Goal: Task Accomplishment & Management: Manage account settings

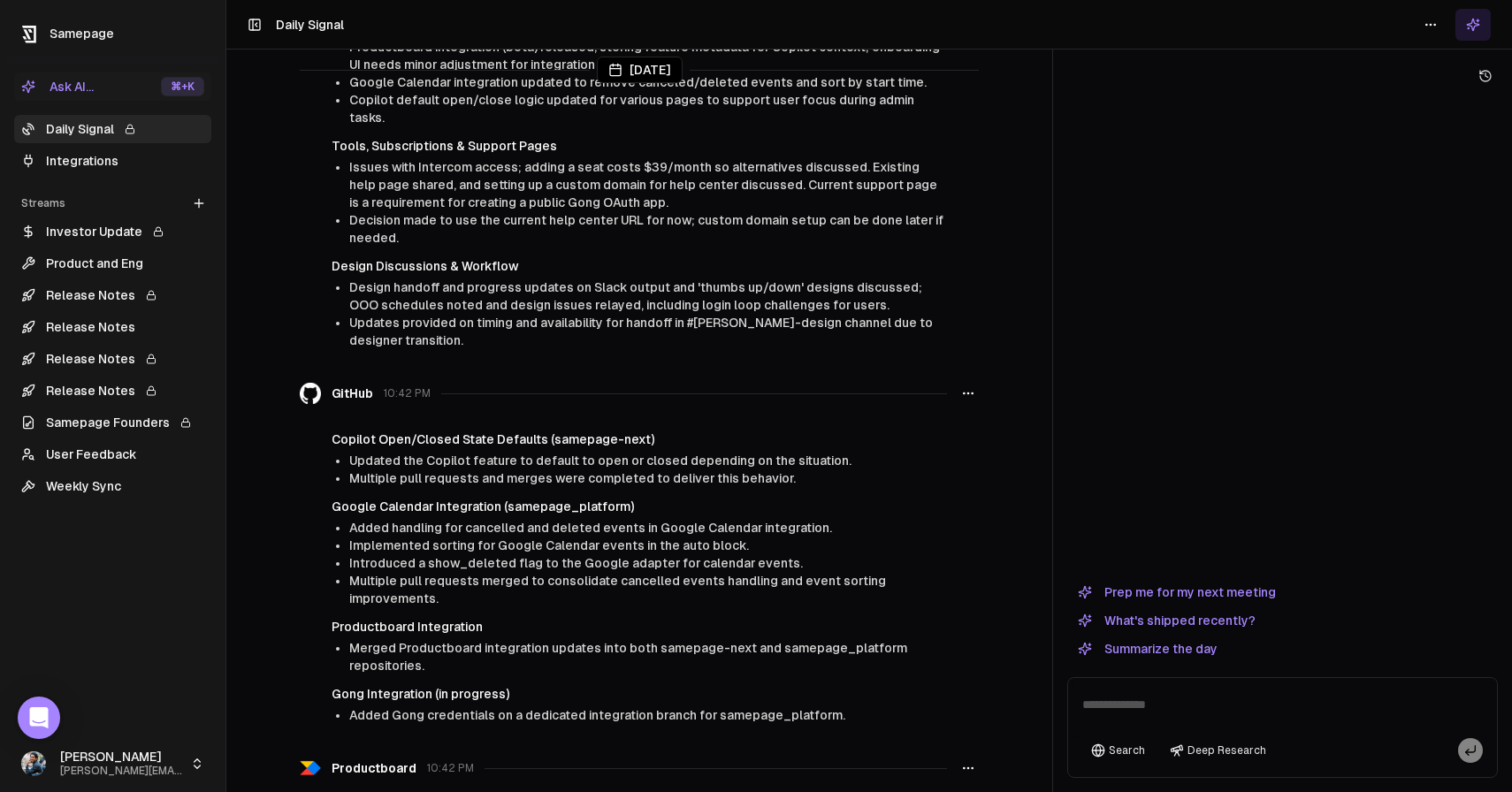
scroll to position [7948, 0]
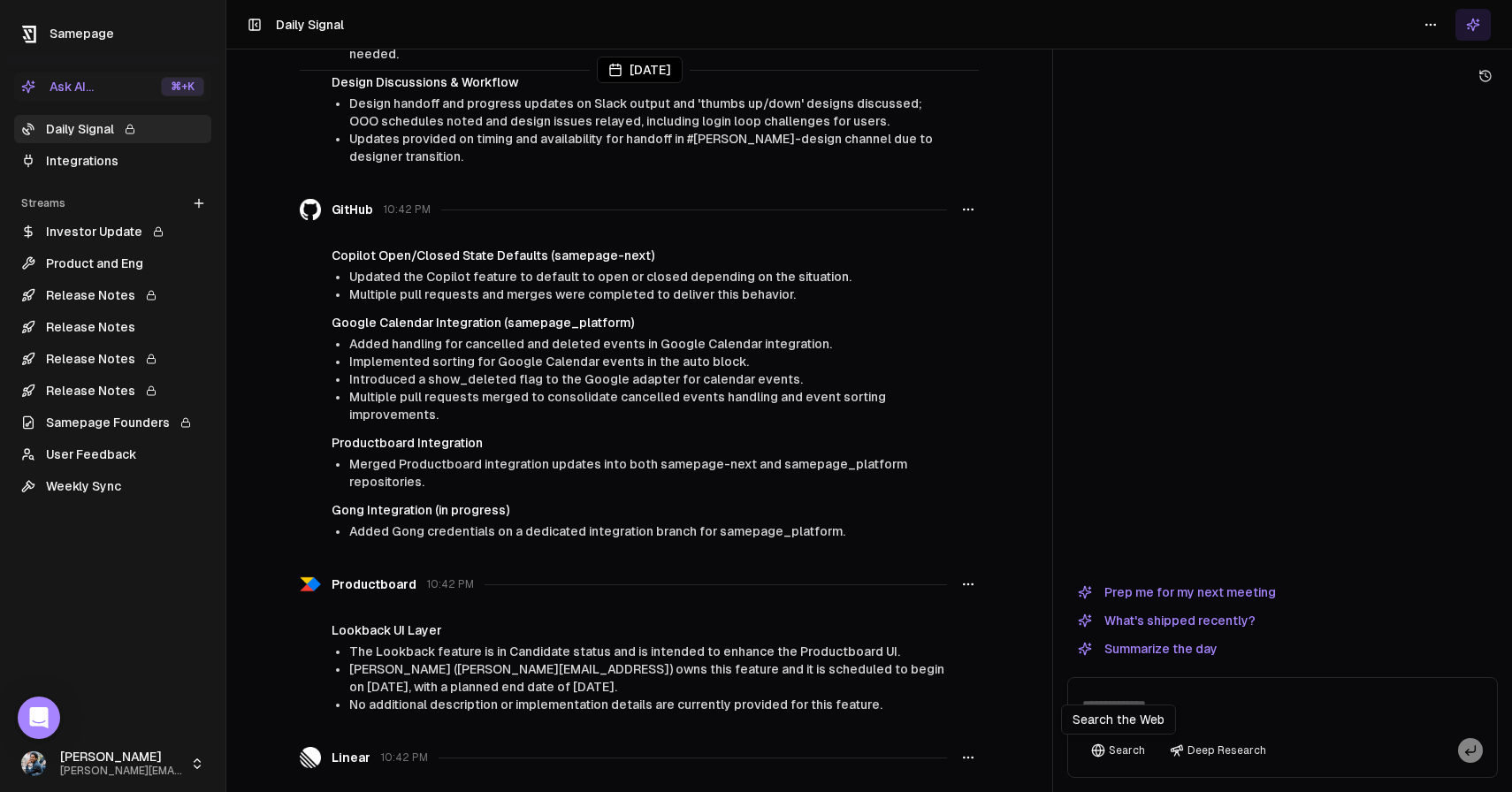
click at [1119, 714] on div "Search the Web Search the Web" at bounding box center [1118, 720] width 115 height 30
click at [1127, 699] on textarea at bounding box center [1282, 710] width 422 height 57
type textarea "**********"
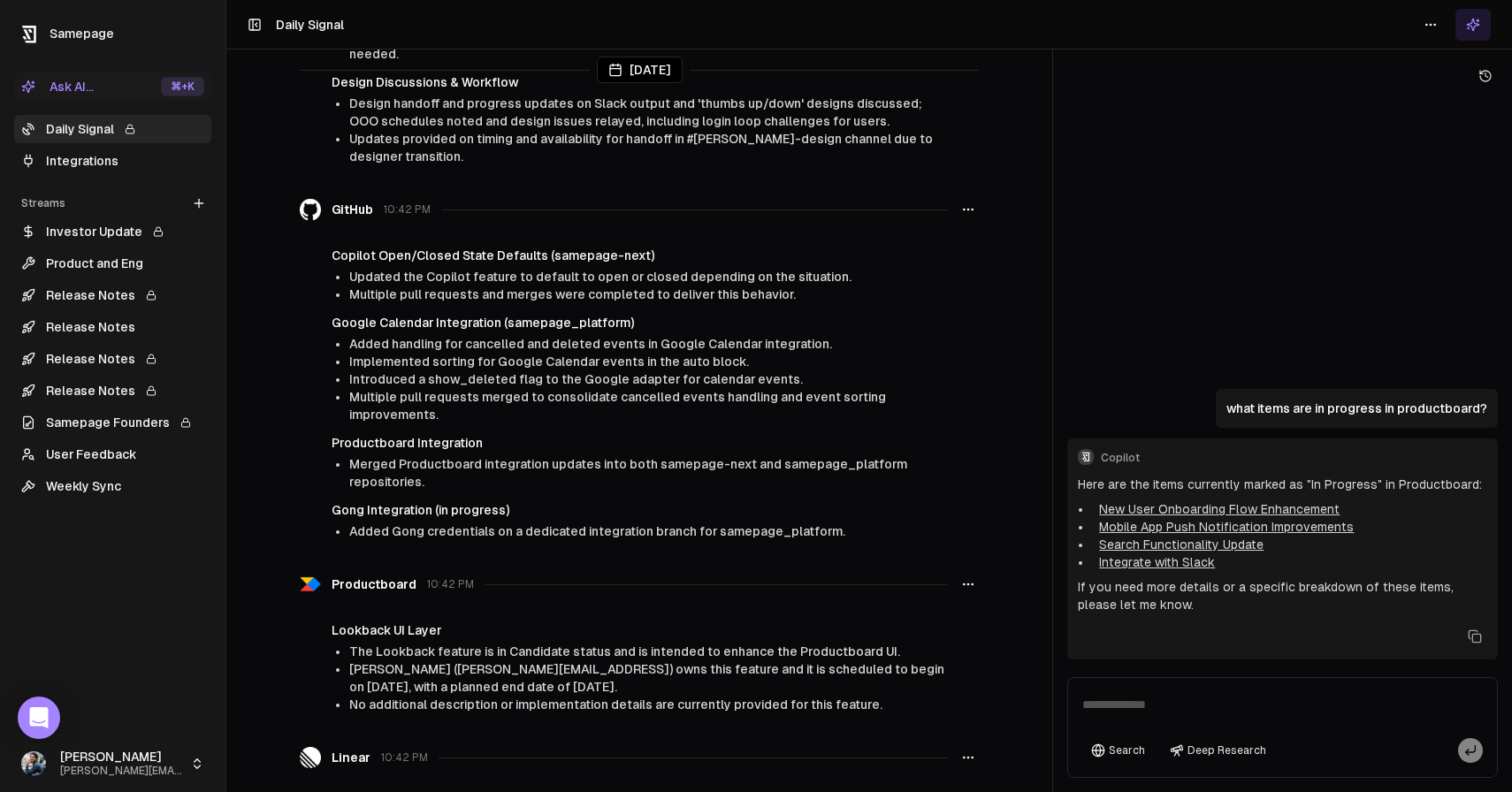
click at [1144, 708] on textarea at bounding box center [1282, 710] width 422 height 57
type textarea "**********"
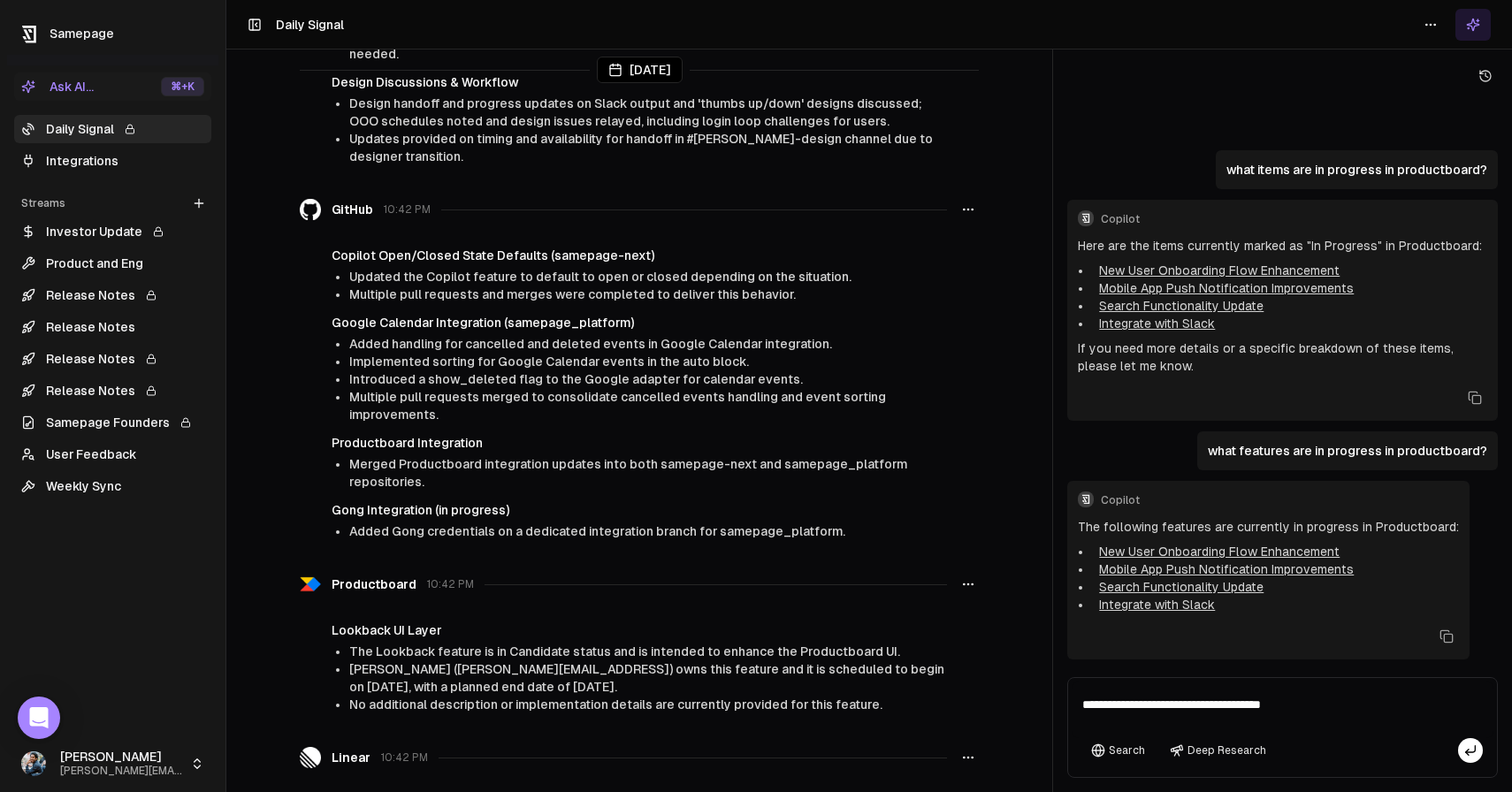
type textarea "**********"
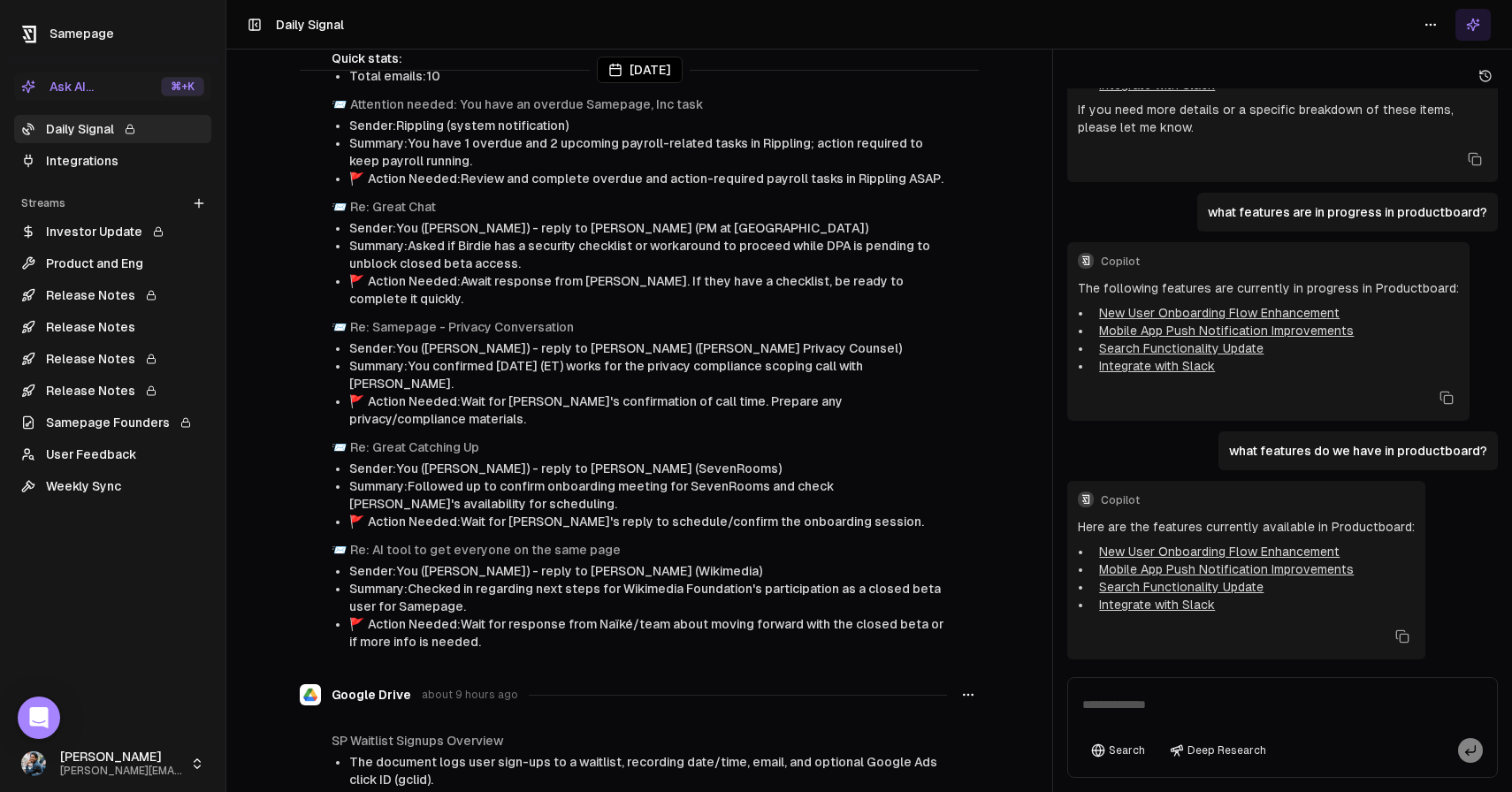
scroll to position [0, 0]
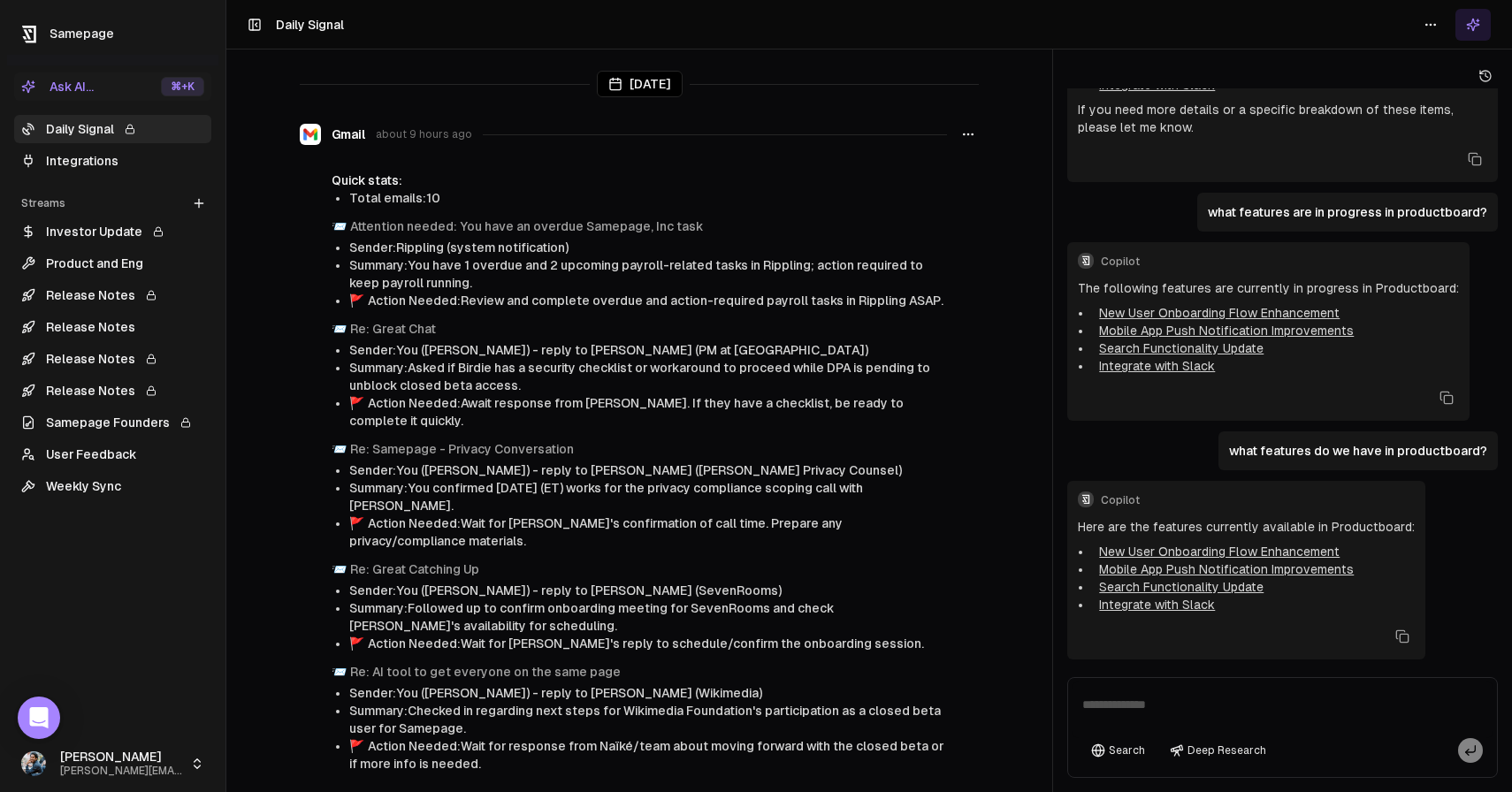
click at [147, 169] on link "Integrations" at bounding box center [113, 161] width 197 height 28
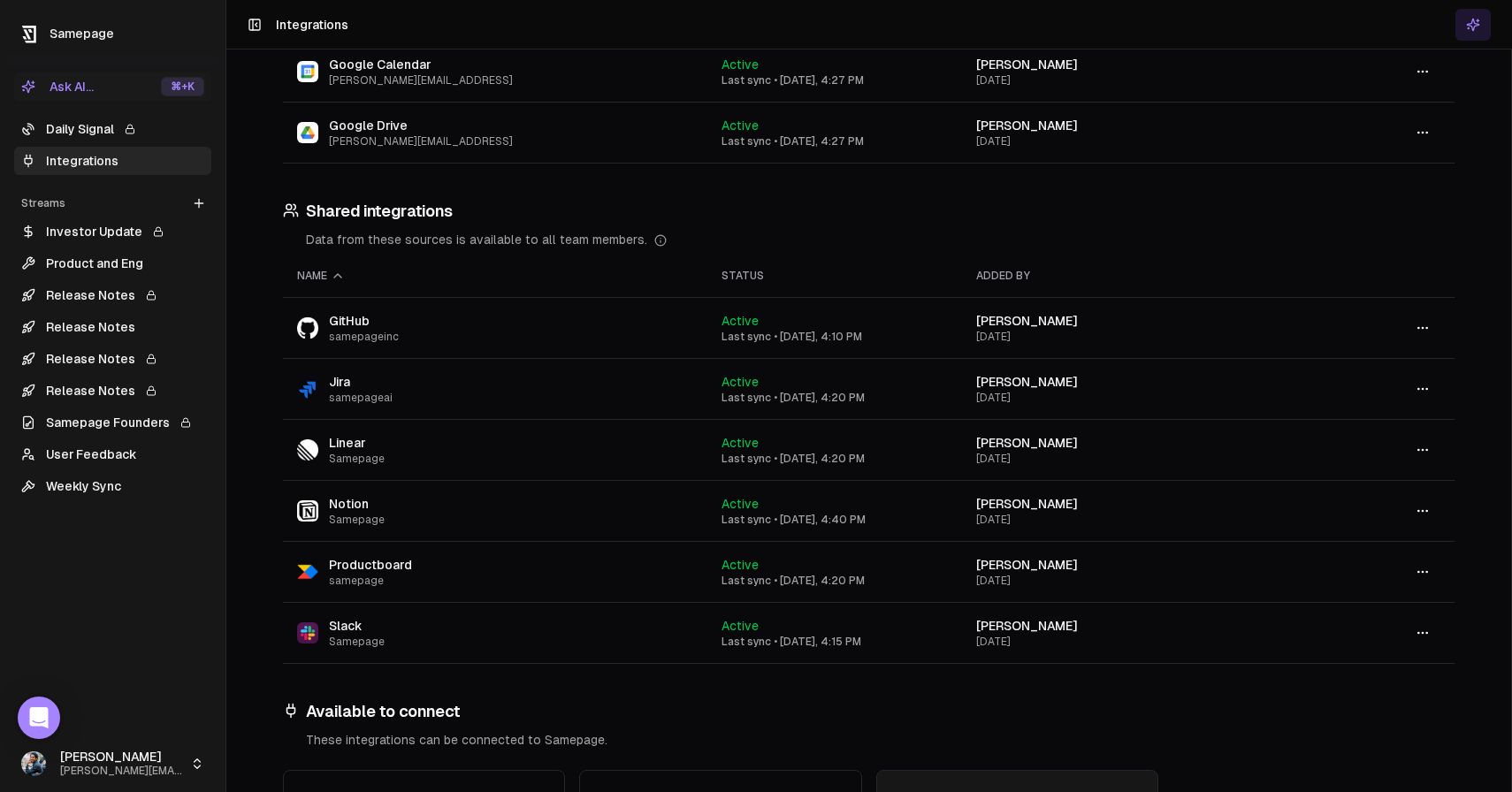
scroll to position [305, 0]
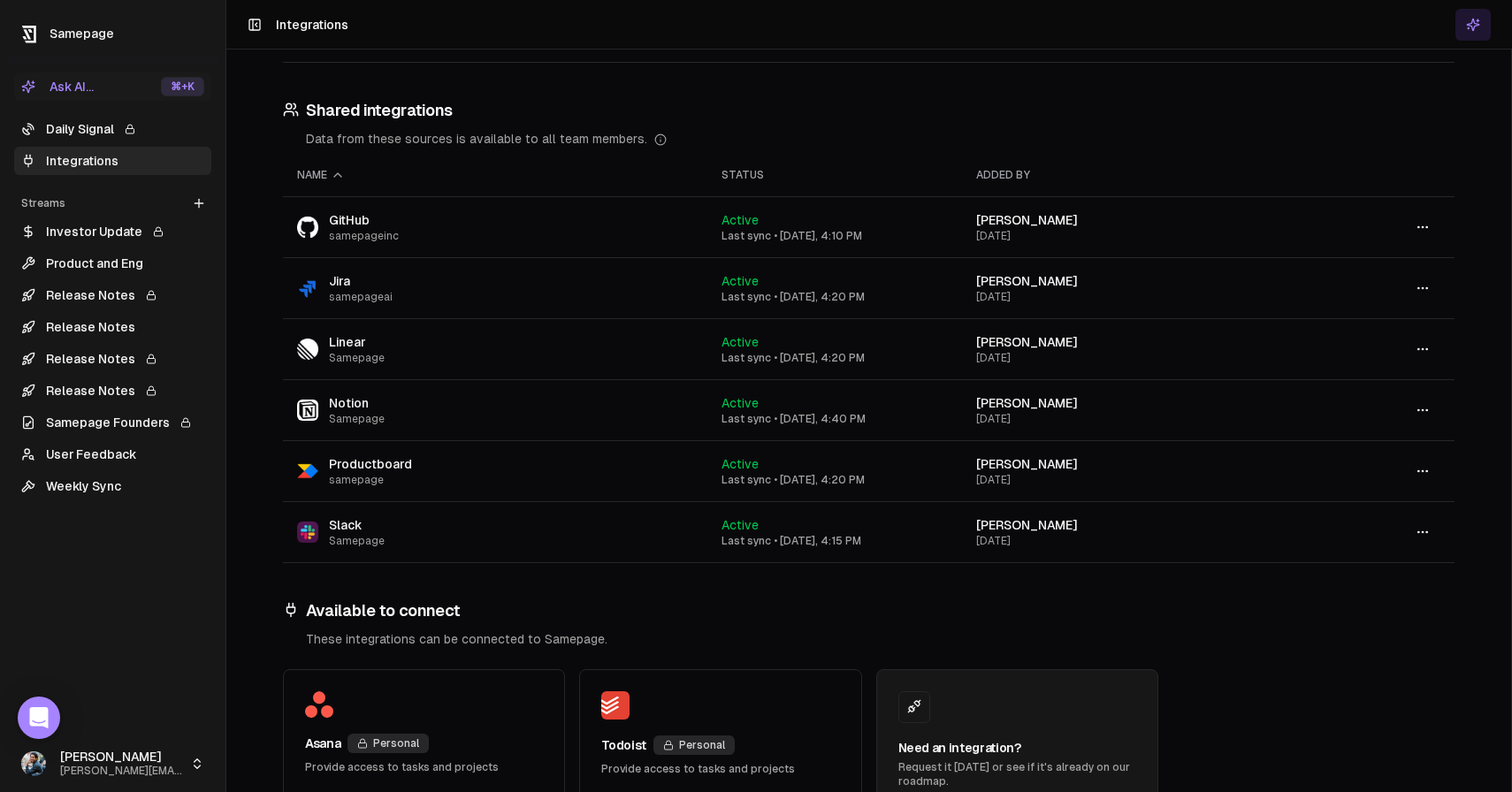
click at [1421, 473] on icon "button" at bounding box center [1422, 471] width 14 height 14
click at [1413, 412] on button "button" at bounding box center [1422, 410] width 36 height 32
click at [1467, 370] on div "Personal integrations Data from these sources is private to you. Name Status Ad…" at bounding box center [868, 323] width 1285 height 1158
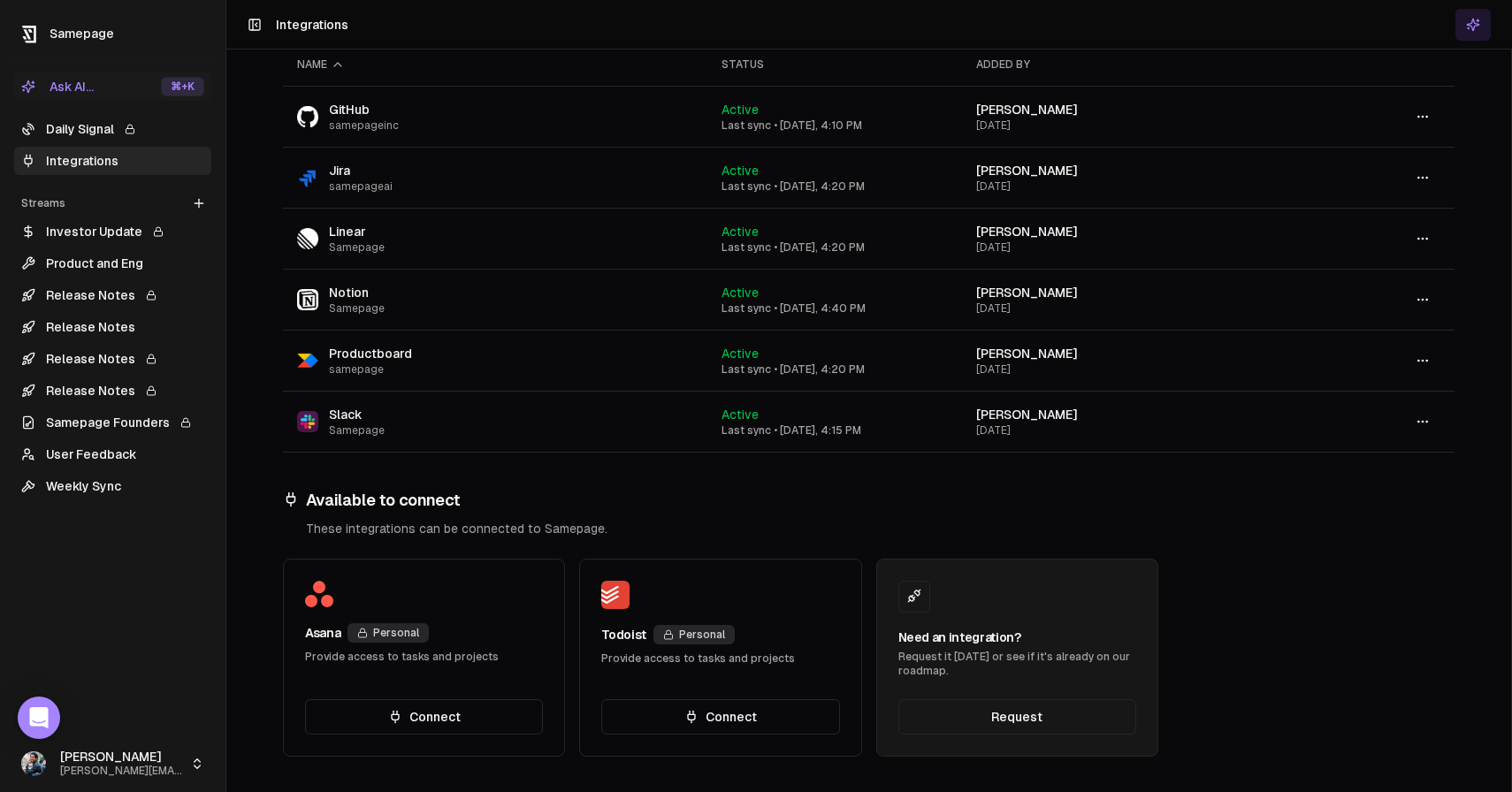
click at [121, 361] on link "Release Notes" at bounding box center [113, 359] width 197 height 28
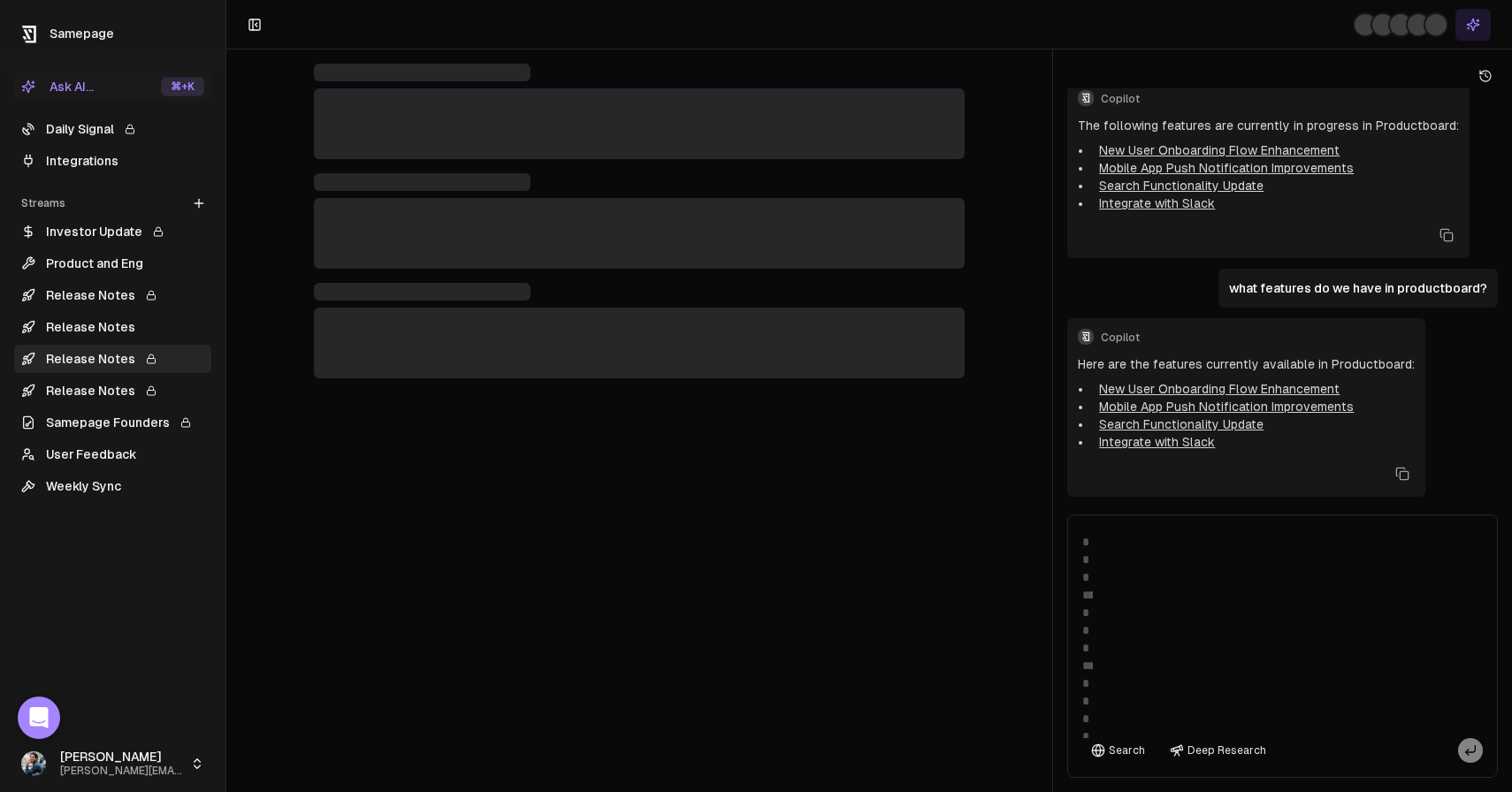
scroll to position [177, 0]
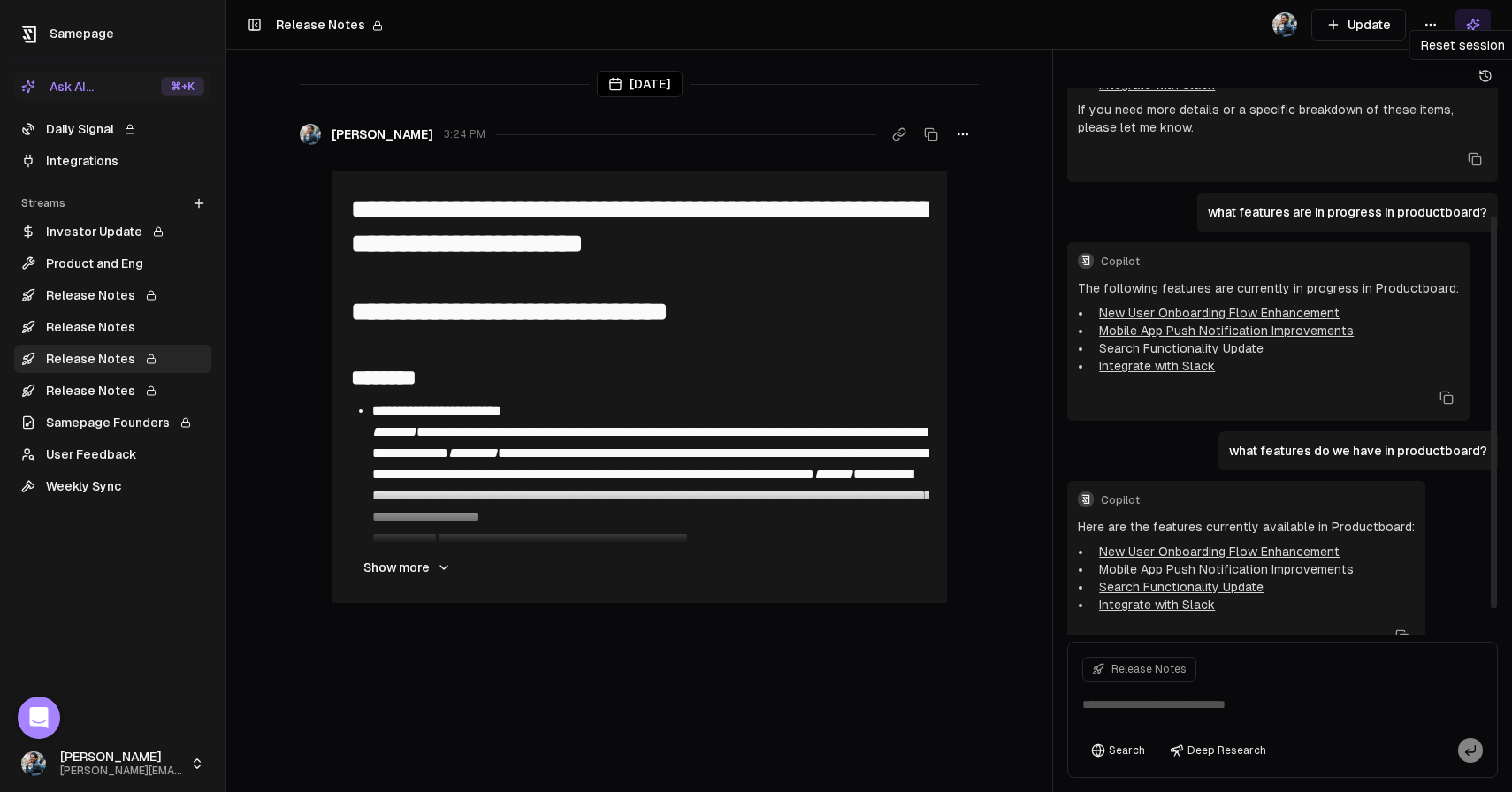
click at [1488, 76] on icon at bounding box center [1485, 76] width 14 height 14
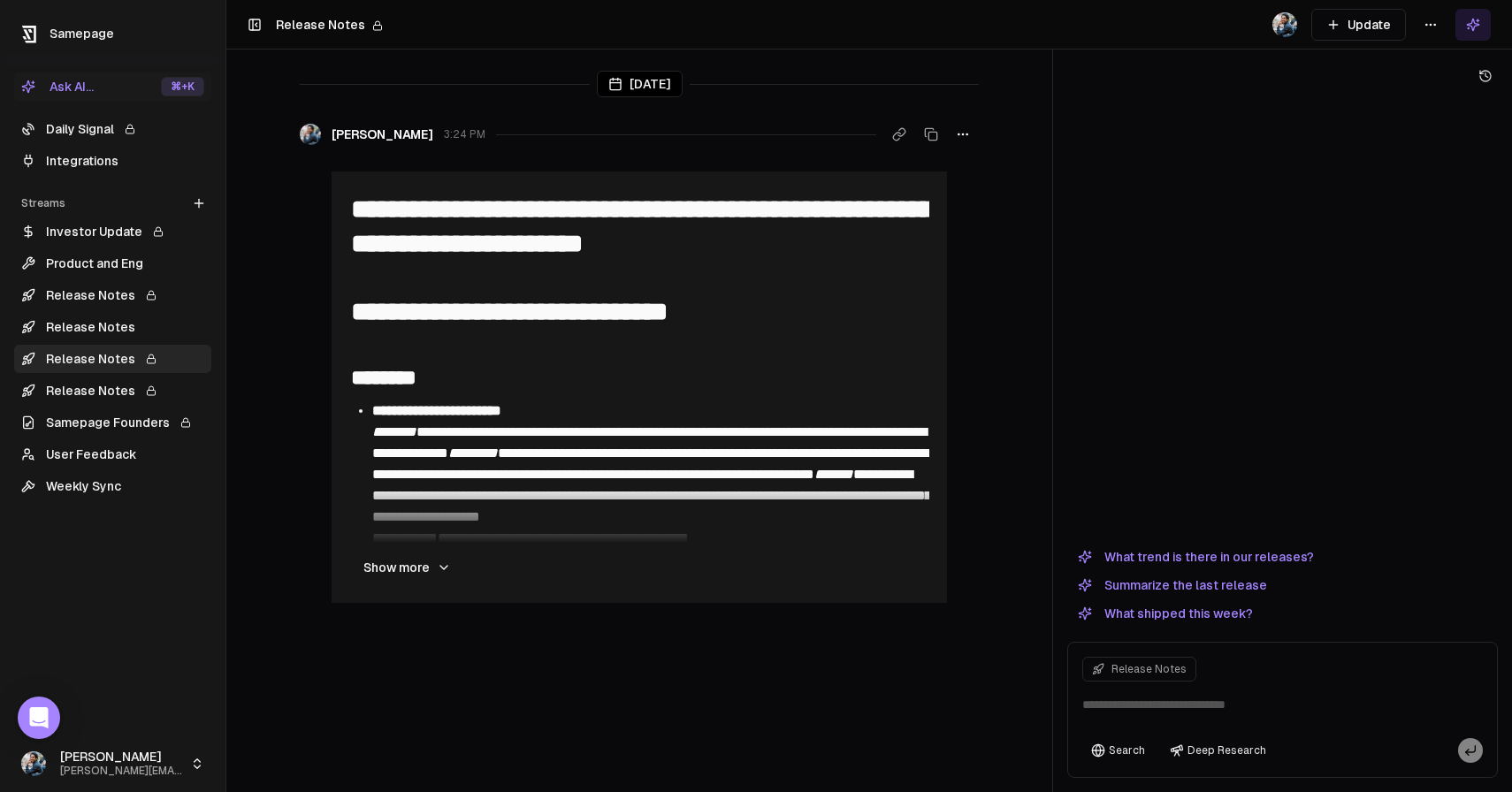
click at [1422, 20] on html "**********" at bounding box center [756, 396] width 1512 height 792
click at [1412, 62] on div "Edit stream" at bounding box center [1429, 63] width 118 height 28
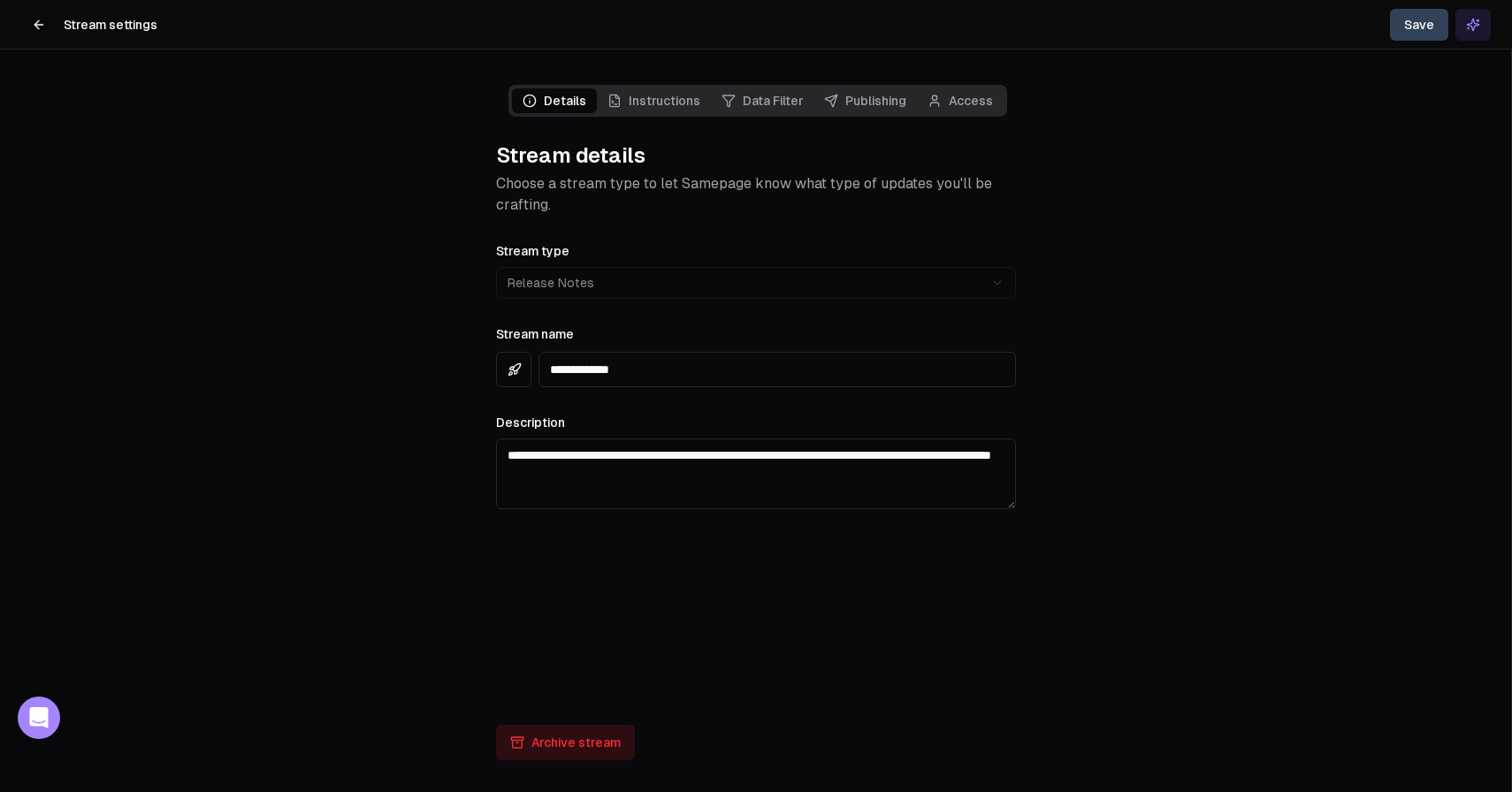
click at [586, 741] on button "Archive stream" at bounding box center [566, 742] width 139 height 36
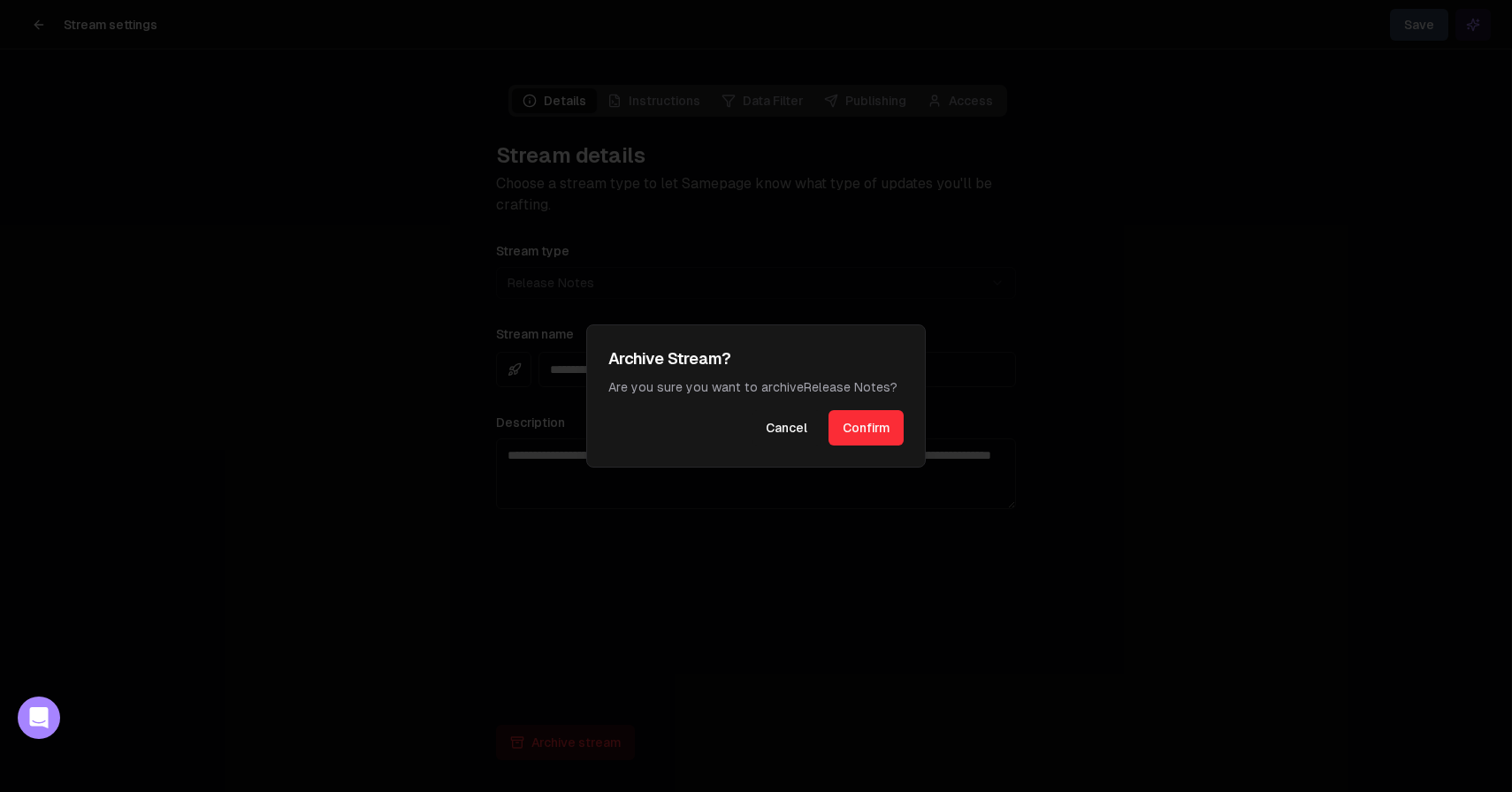
click at [874, 425] on button "Confirm" at bounding box center [866, 428] width 75 height 36
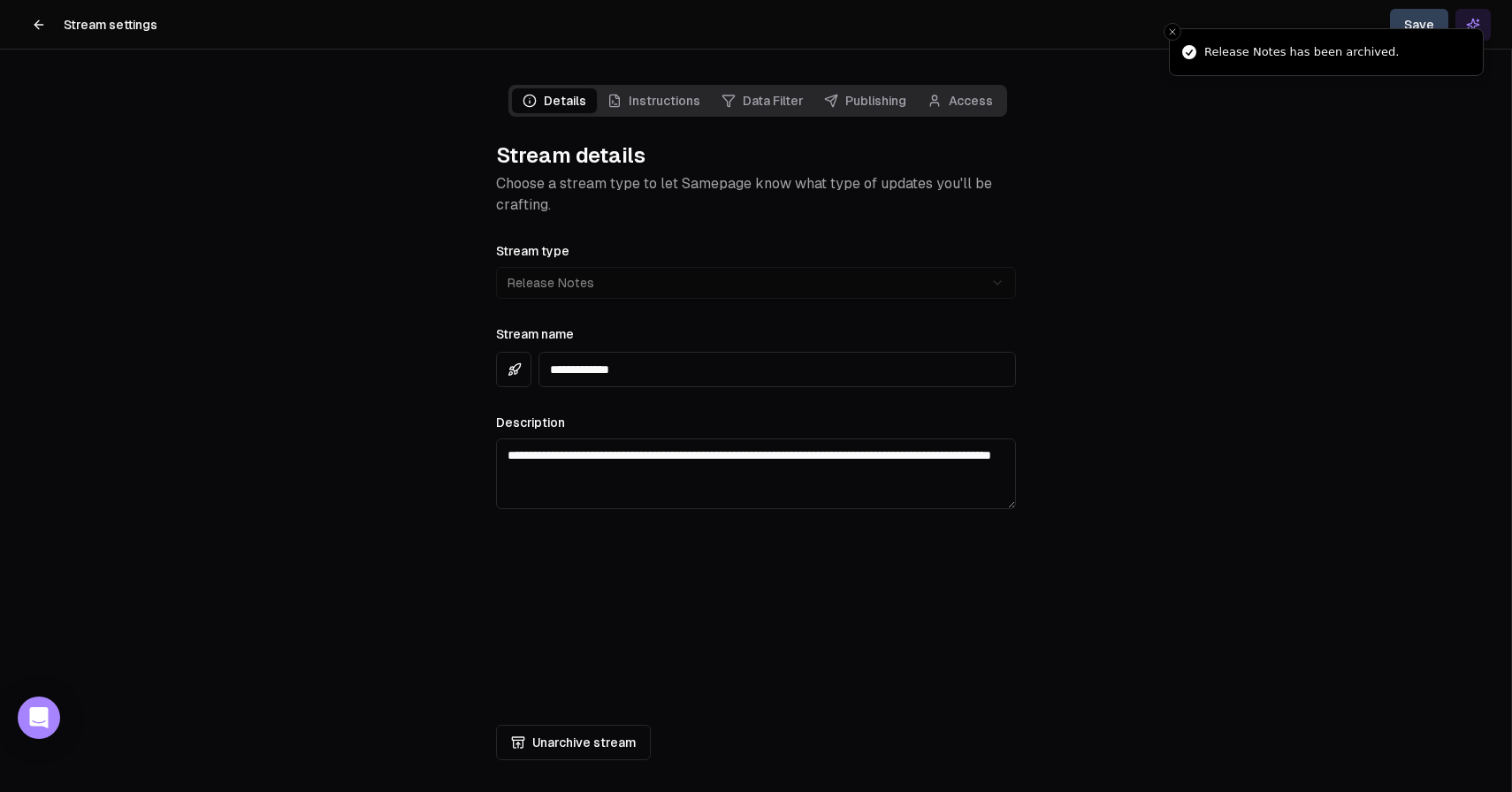
click at [32, 28] on icon at bounding box center [39, 25] width 14 height 14
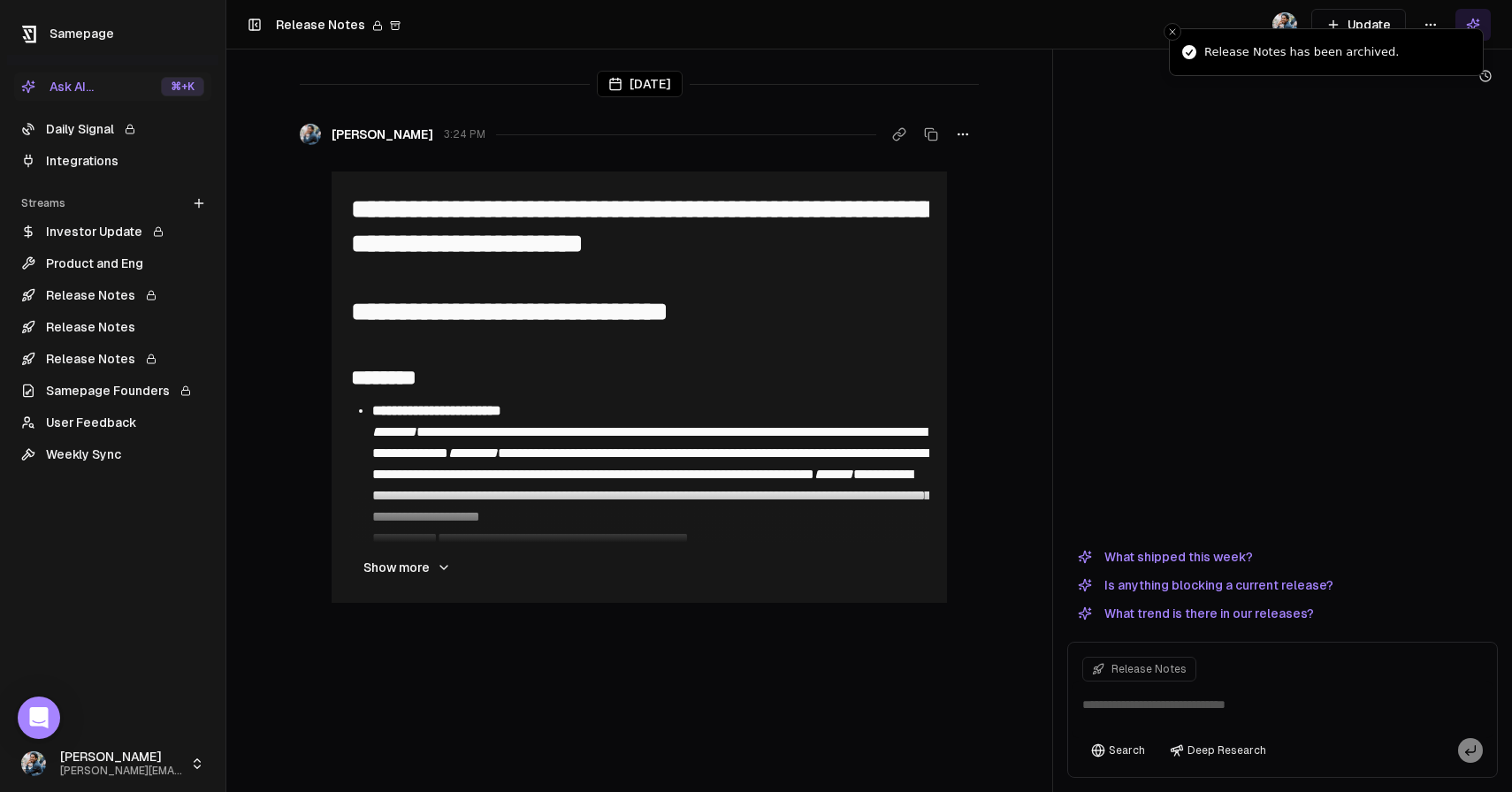
click at [116, 356] on link "Release Notes" at bounding box center [113, 359] width 197 height 28
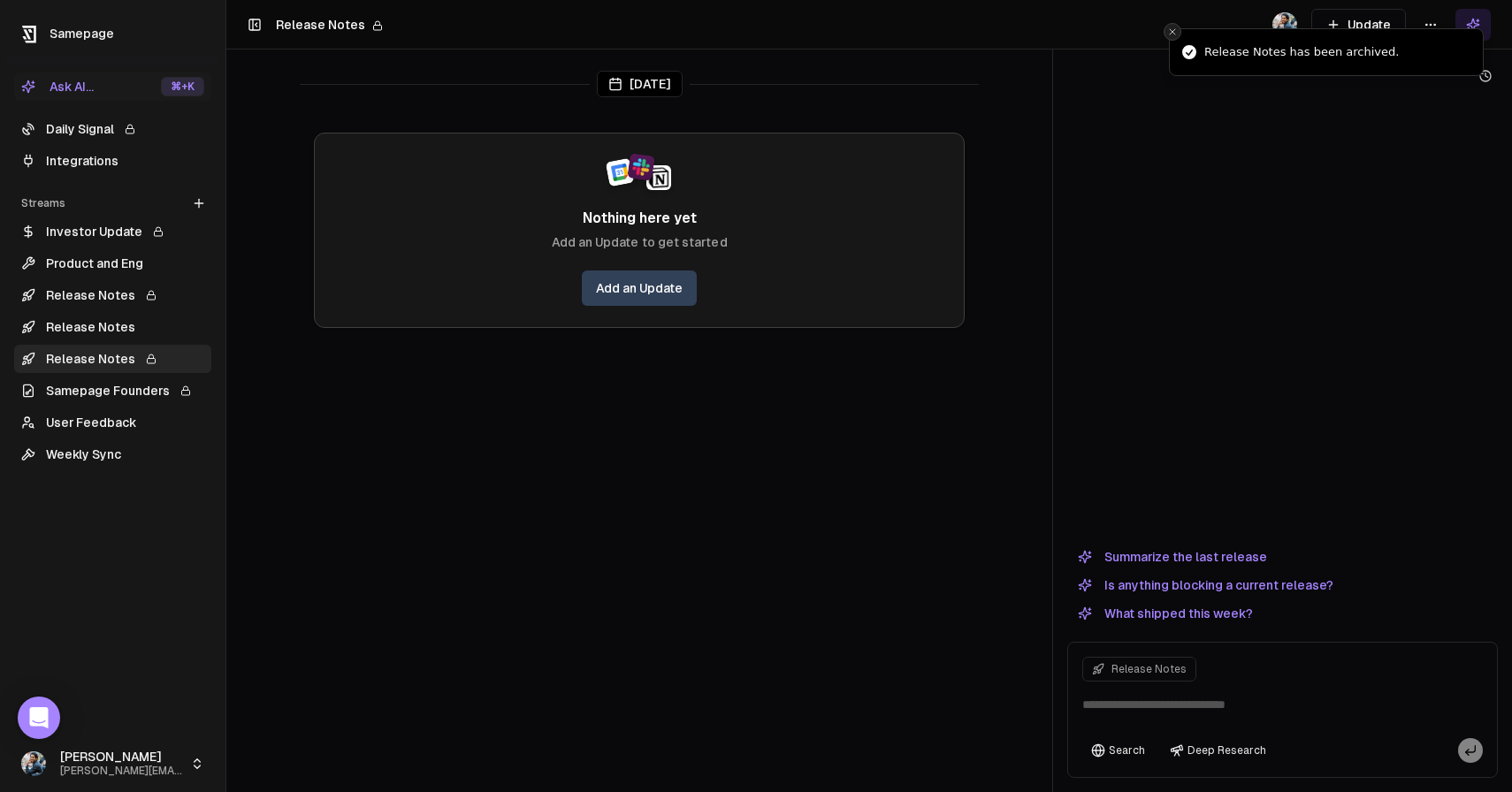
click at [1168, 36] on icon "Close toast" at bounding box center [1172, 32] width 11 height 11
click at [1427, 27] on html "Samepage Ask AI... ⌘ +K Daily Signal Integrations Streams Create Stream Investo…" at bounding box center [756, 396] width 1512 height 792
click at [1408, 67] on div "Edit stream" at bounding box center [1429, 63] width 118 height 28
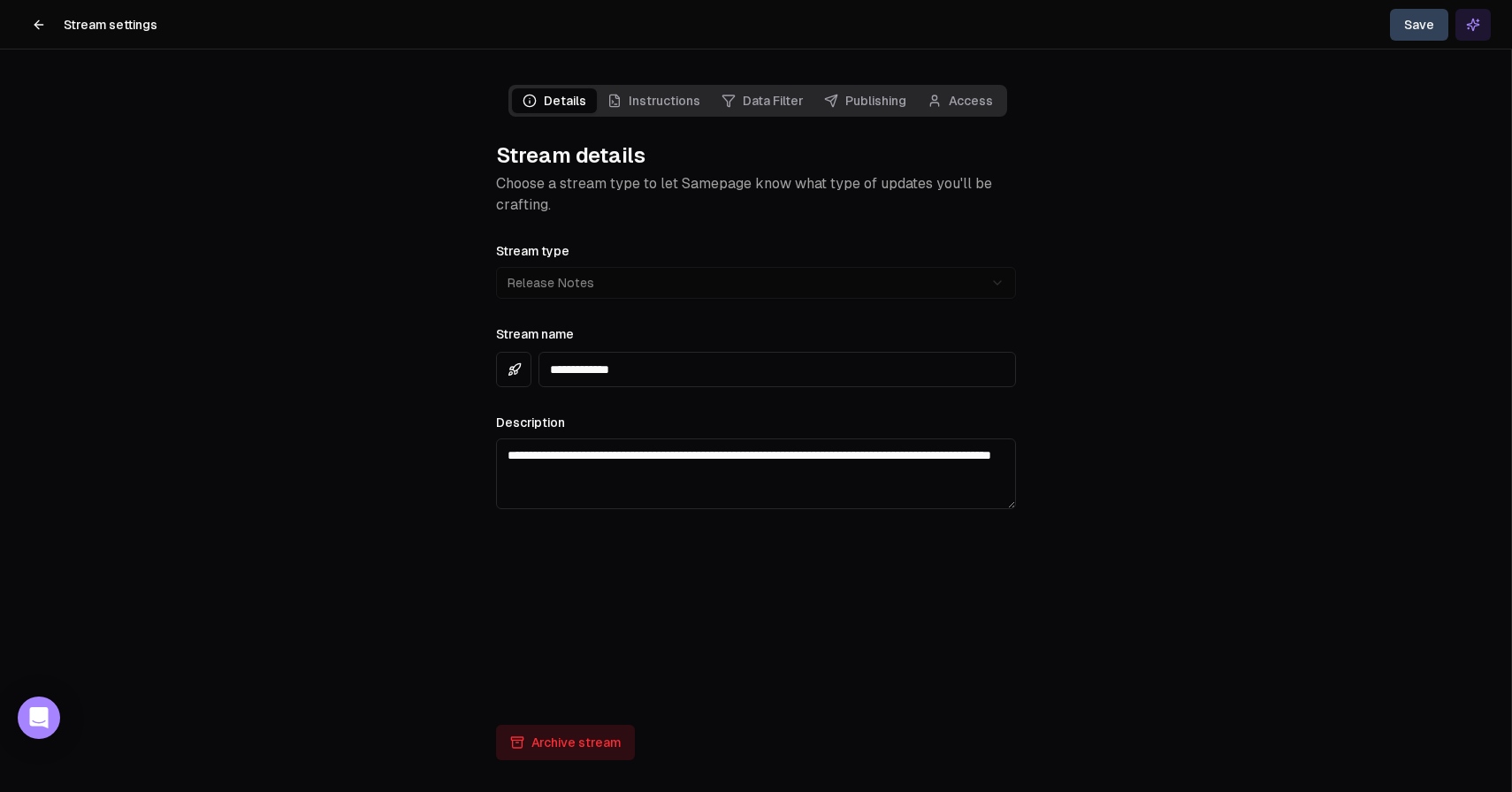
click at [544, 748] on button "Archive stream" at bounding box center [566, 742] width 139 height 36
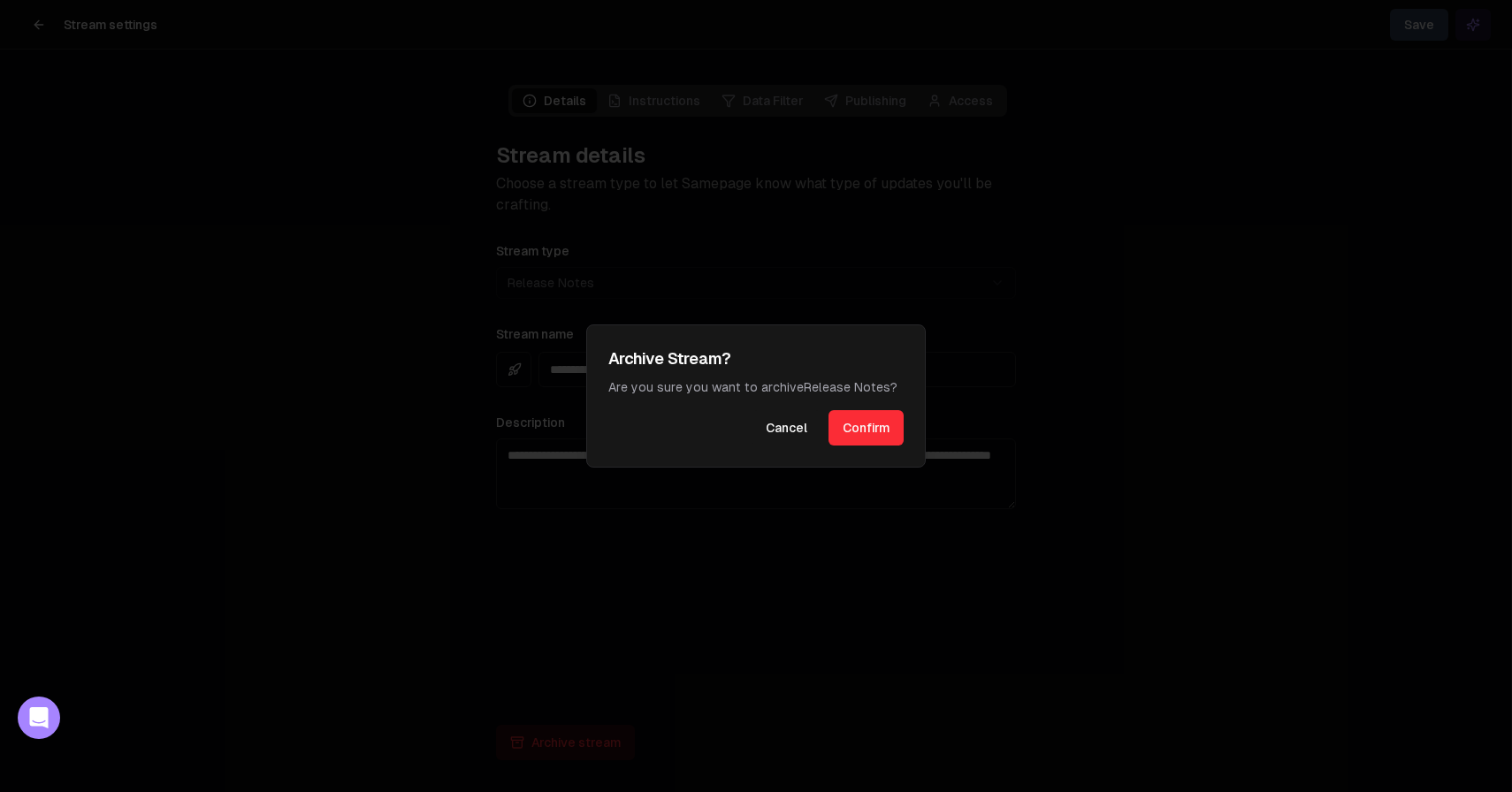
click at [883, 420] on button "Confirm" at bounding box center [866, 428] width 75 height 36
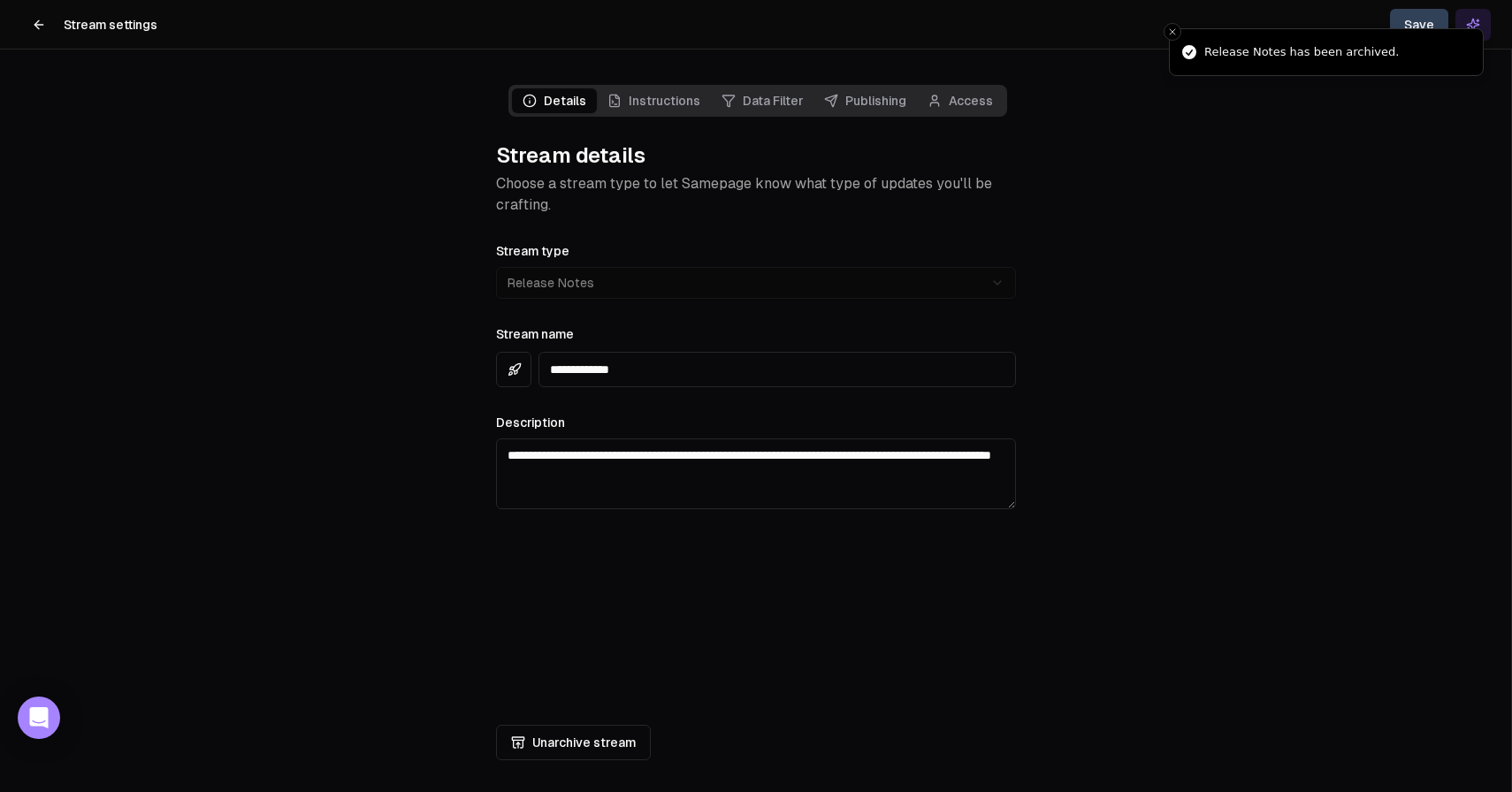
click at [36, 25] on icon at bounding box center [36, 24] width 4 height 8
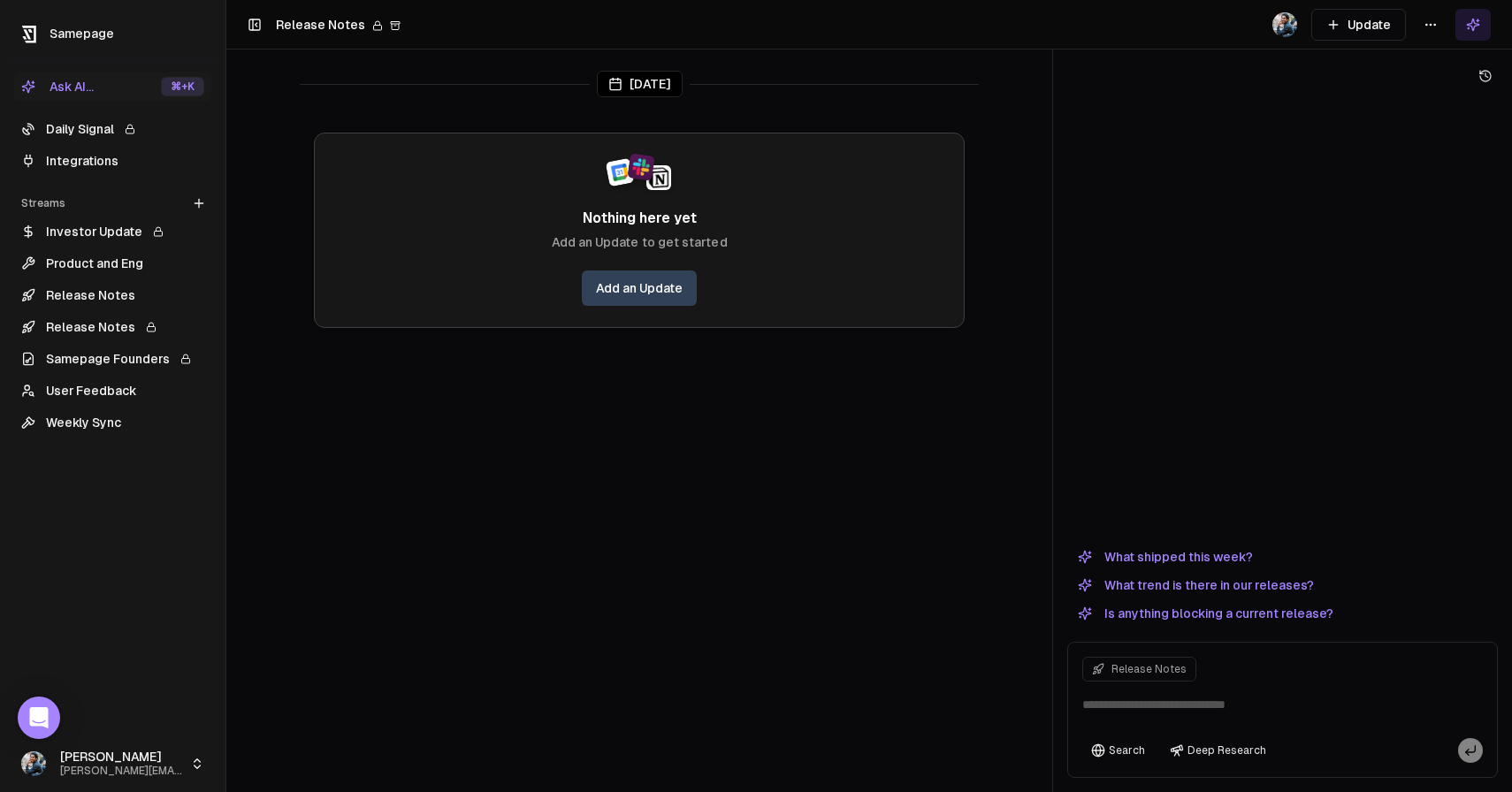
click at [229, 469] on main "[DATE] Nothing here yet Add an Update to get started Add an Update" at bounding box center [639, 396] width 826 height 792
click at [121, 323] on link "Release Notes" at bounding box center [113, 327] width 197 height 28
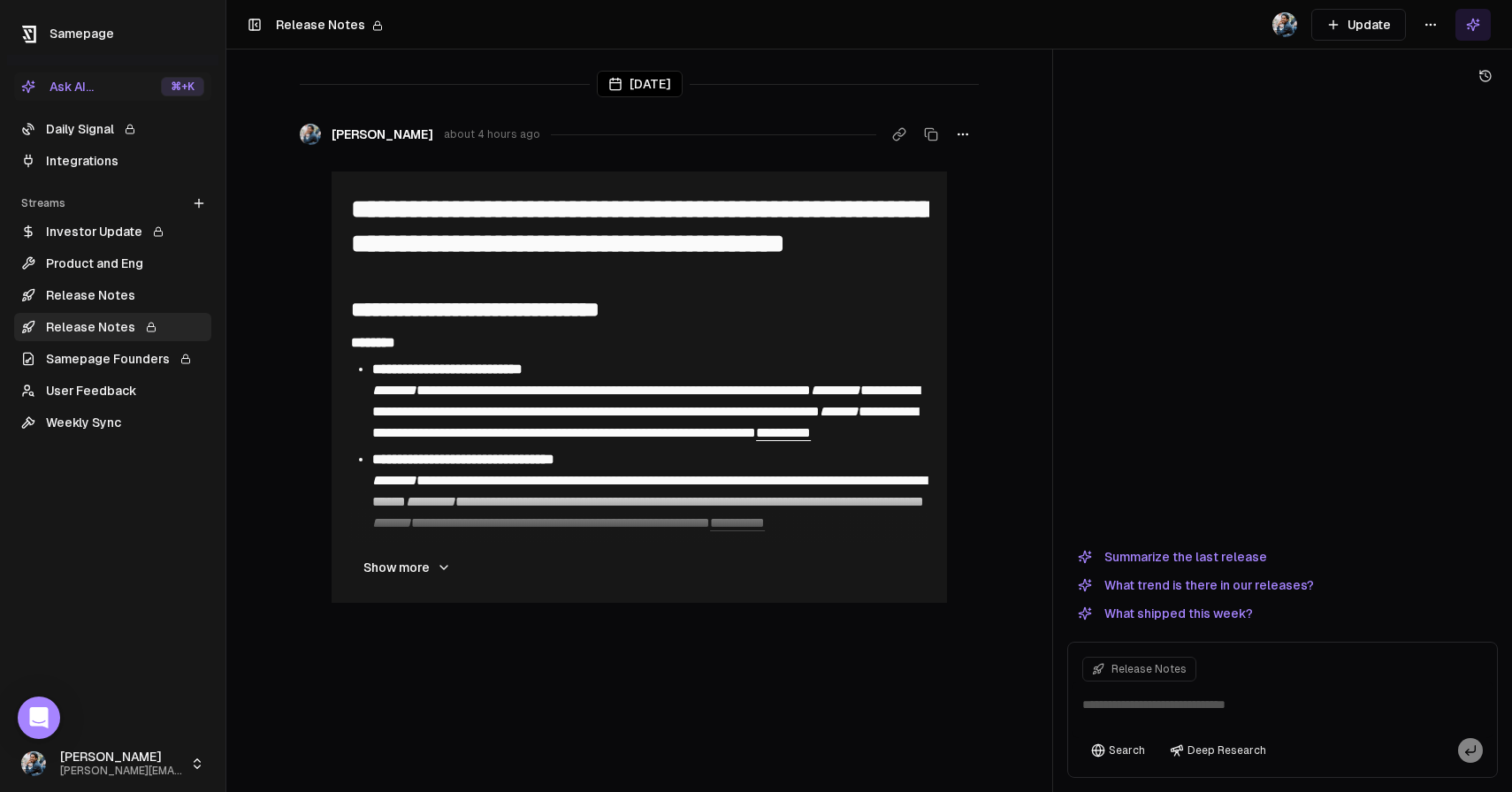
click at [1421, 31] on html "**********" at bounding box center [756, 396] width 1512 height 792
click at [1421, 57] on div "Edit stream" at bounding box center [1429, 63] width 118 height 28
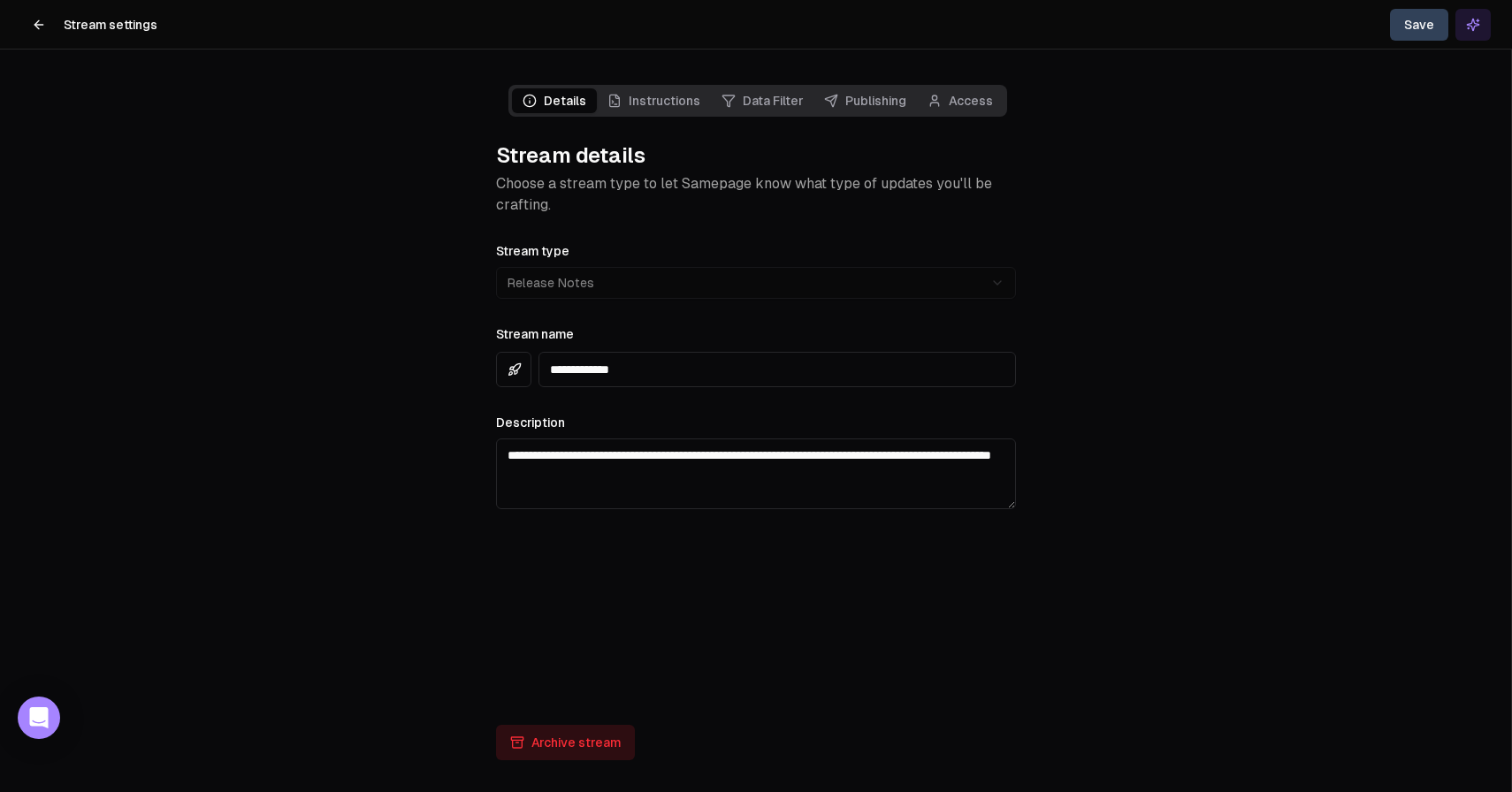
click at [548, 755] on button "Archive stream" at bounding box center [566, 742] width 139 height 36
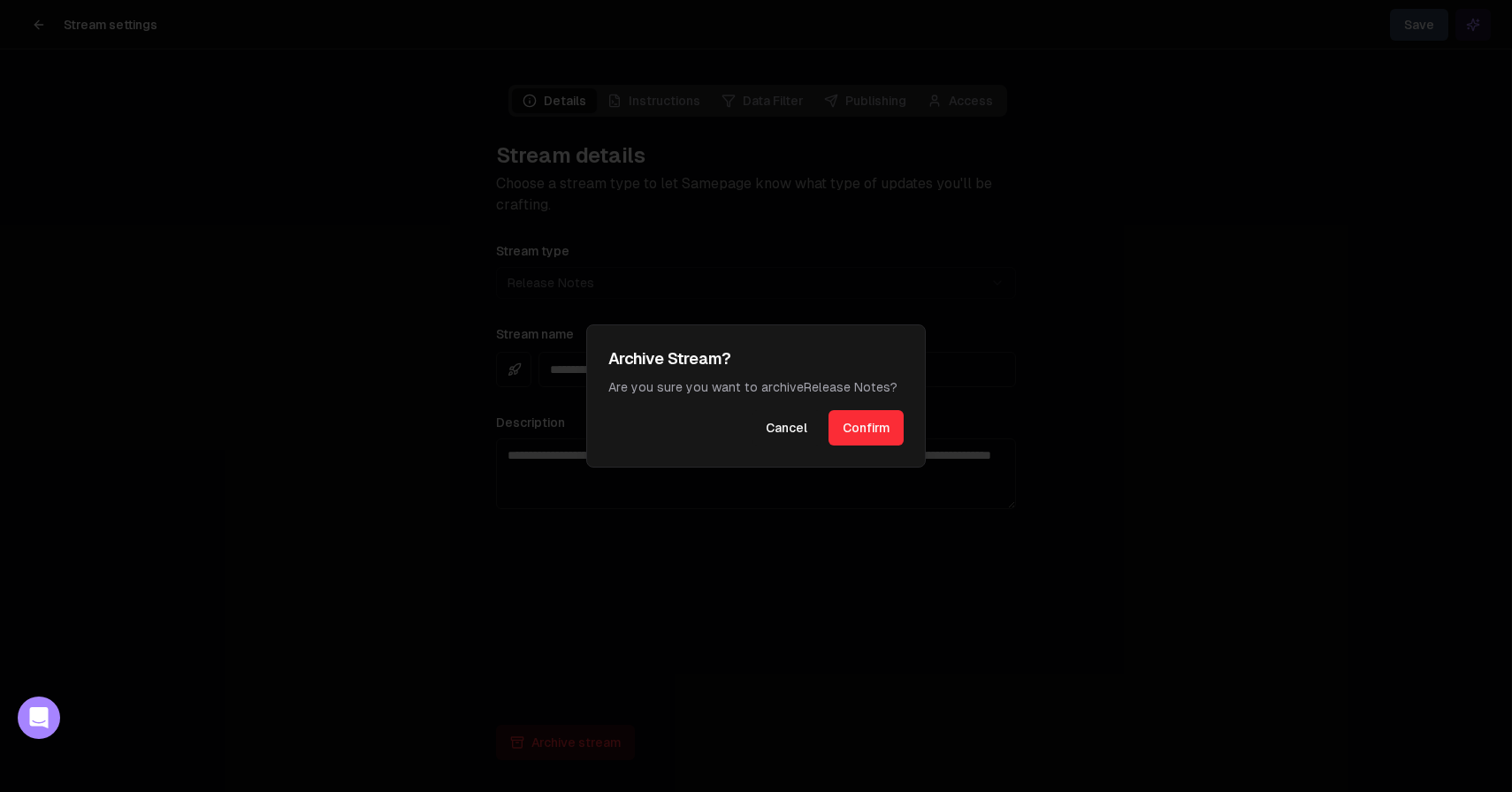
click at [874, 427] on button "Confirm" at bounding box center [866, 428] width 75 height 36
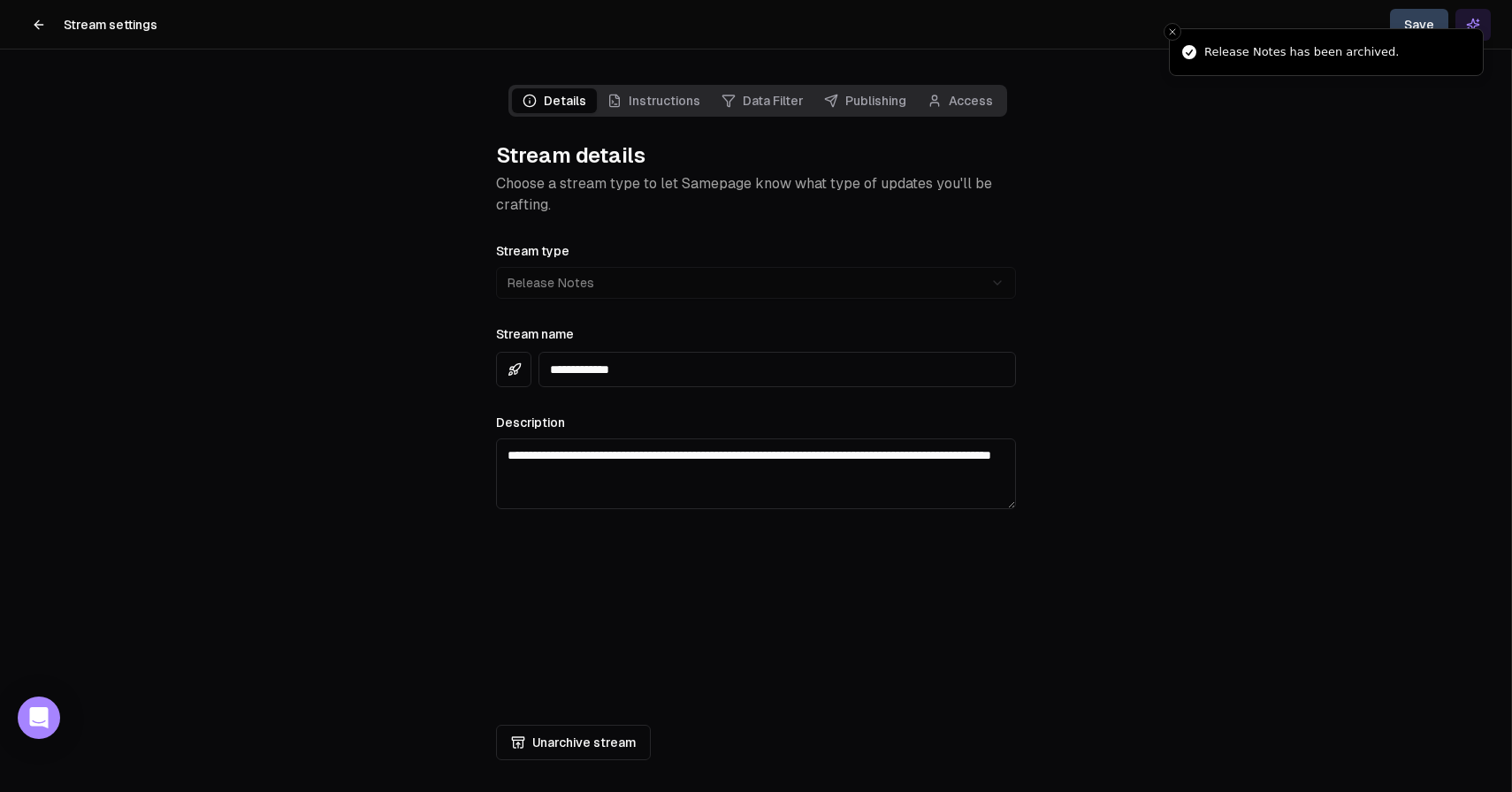
click at [36, 27] on icon at bounding box center [39, 25] width 14 height 14
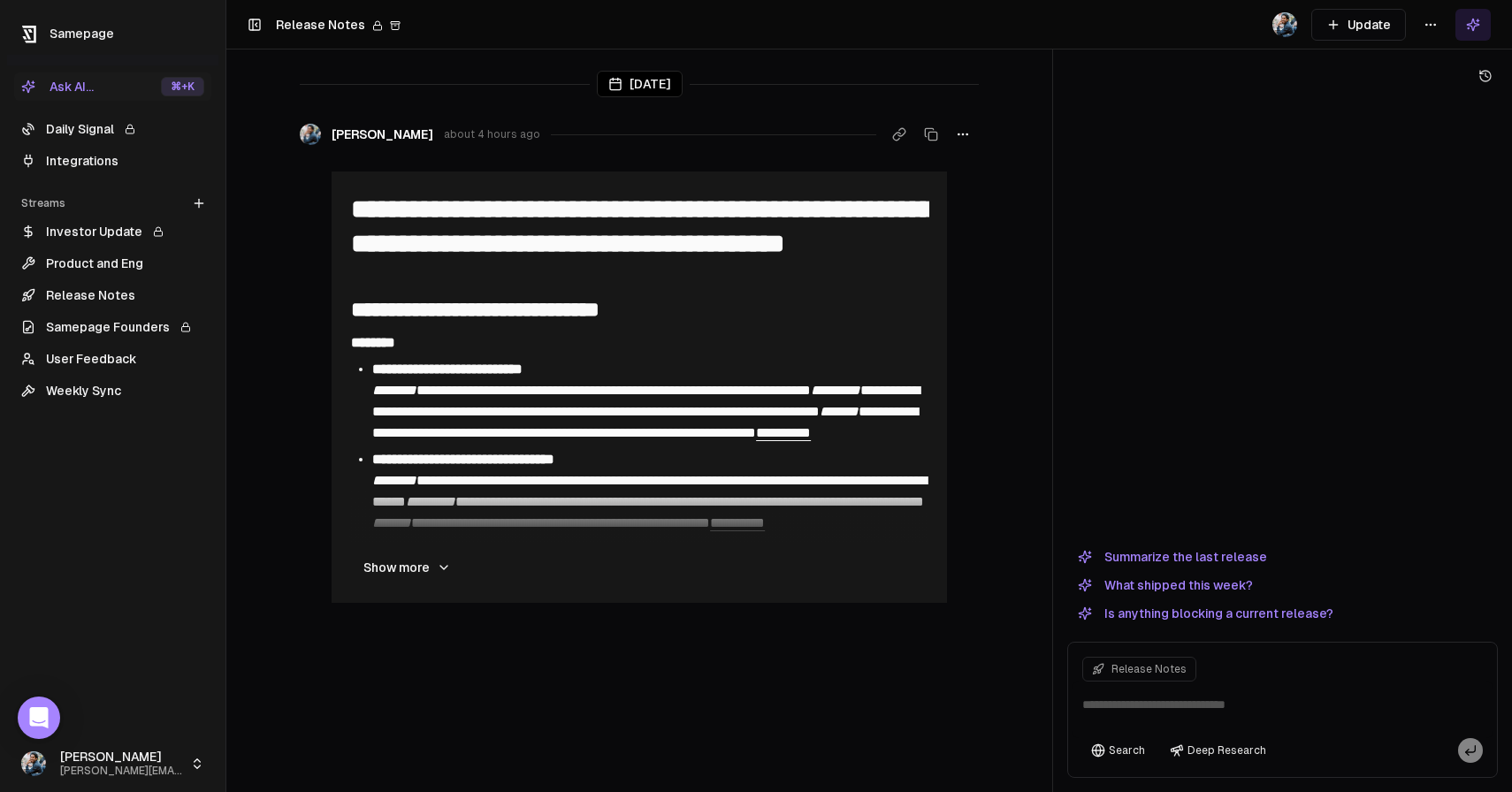
click at [121, 397] on link "Weekly Sync" at bounding box center [113, 391] width 197 height 28
